Goal: Check status: Check status

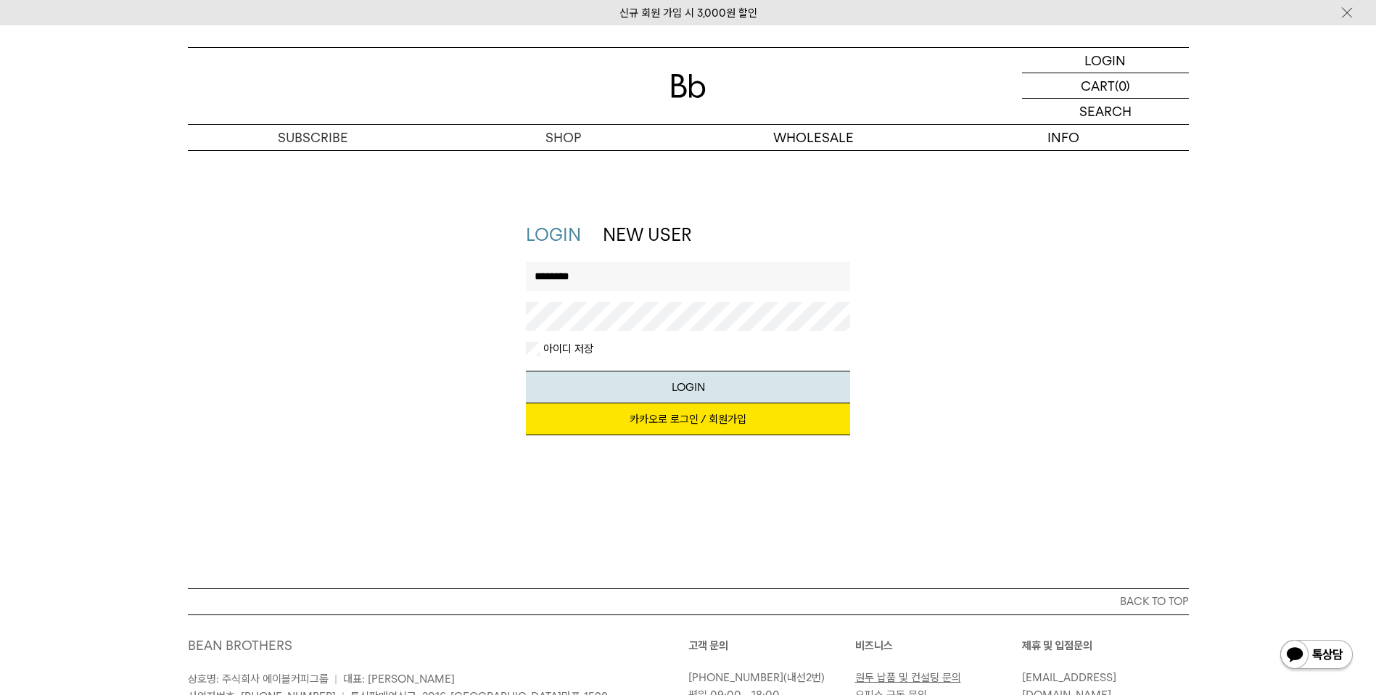
click at [526, 371] on button "LOGIN" at bounding box center [688, 387] width 324 height 33
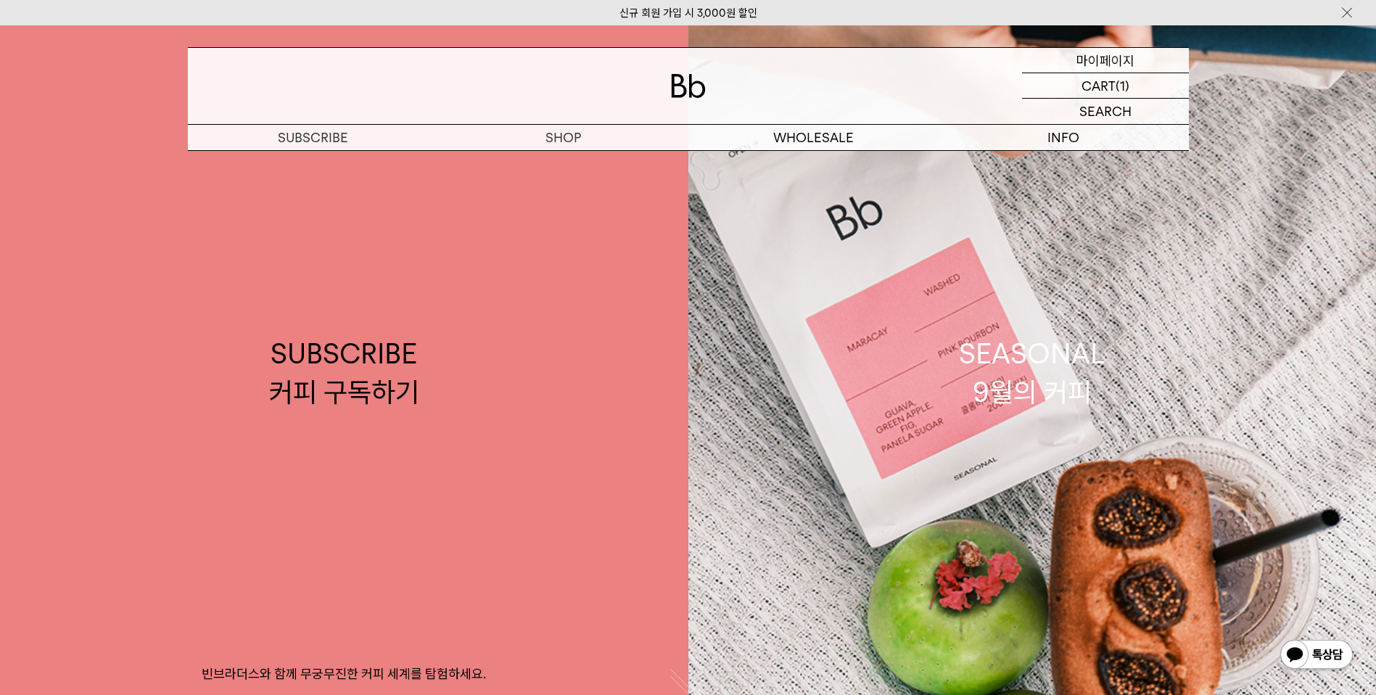
click at [1102, 65] on p "마이페이지" at bounding box center [1105, 60] width 58 height 25
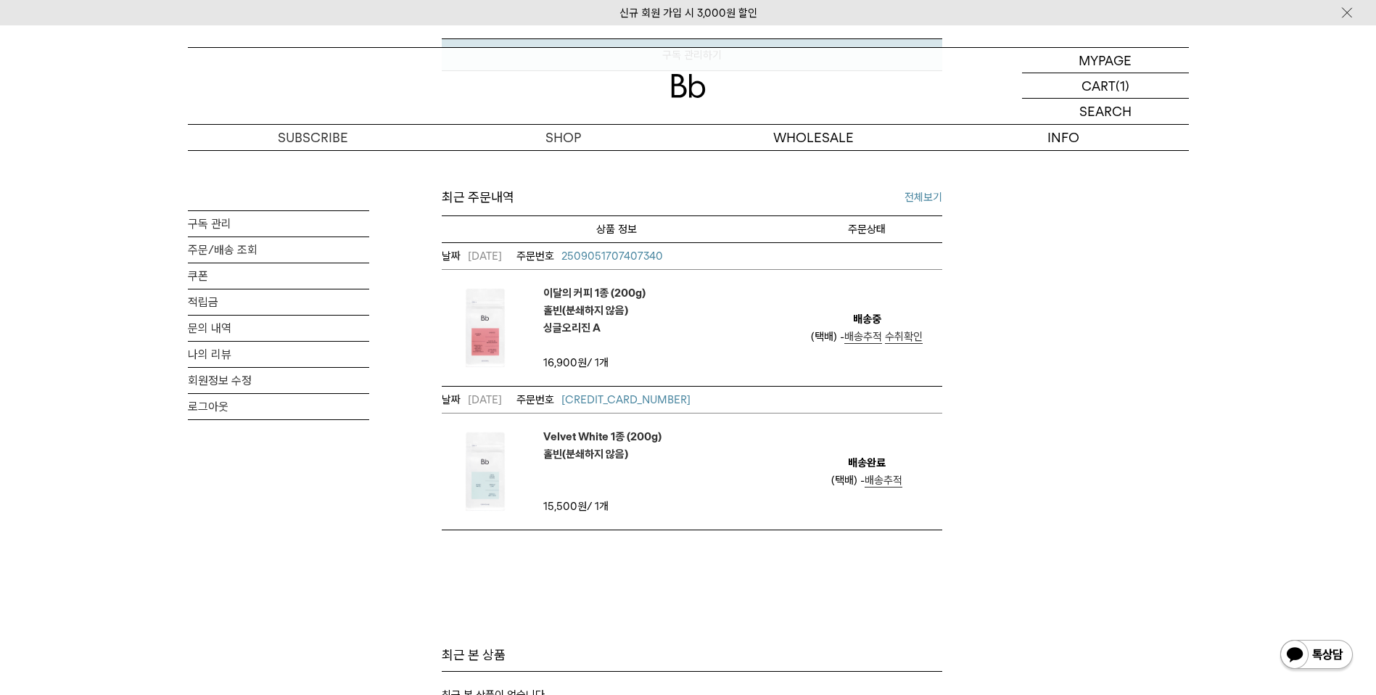
scroll to position [521, 0]
click at [860, 341] on span "배송추적" at bounding box center [863, 335] width 38 height 13
